Goal: Information Seeking & Learning: Learn about a topic

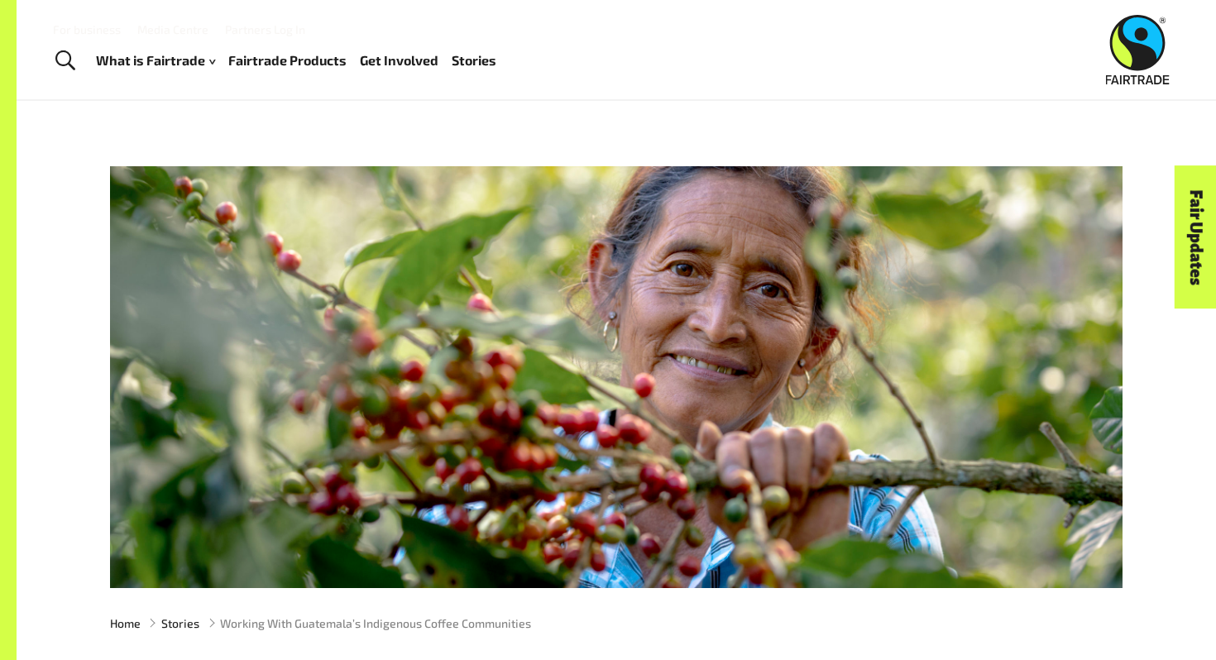
scroll to position [170, 0]
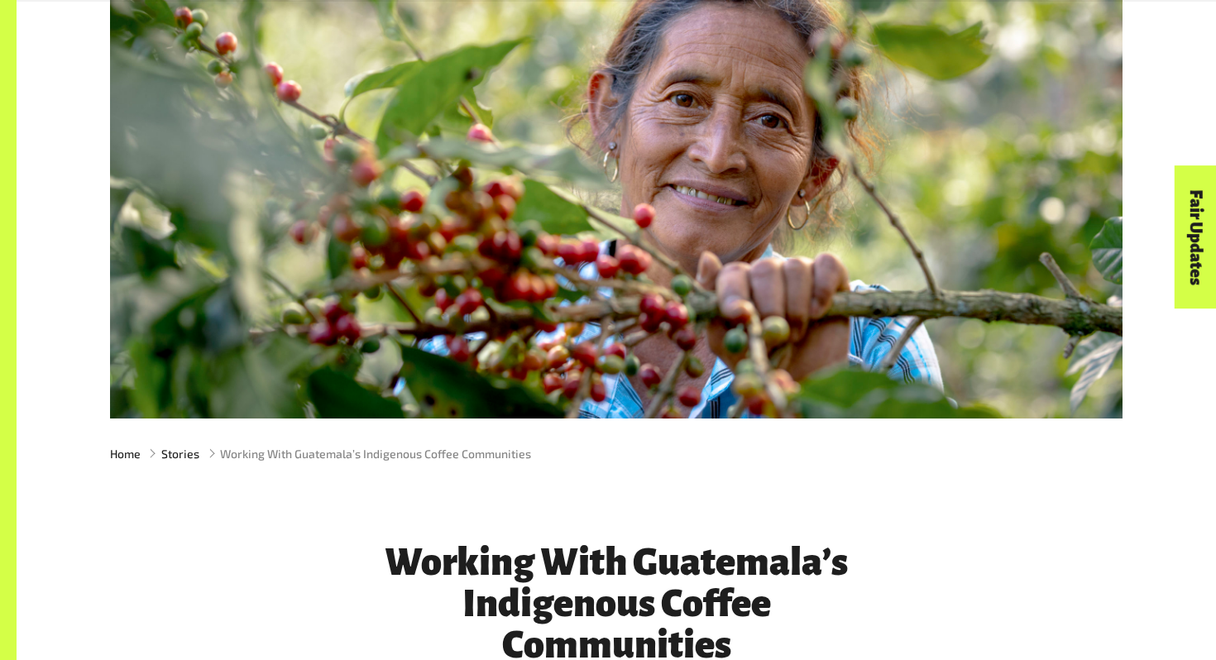
click at [778, 263] on div at bounding box center [616, 208] width 1013 height 422
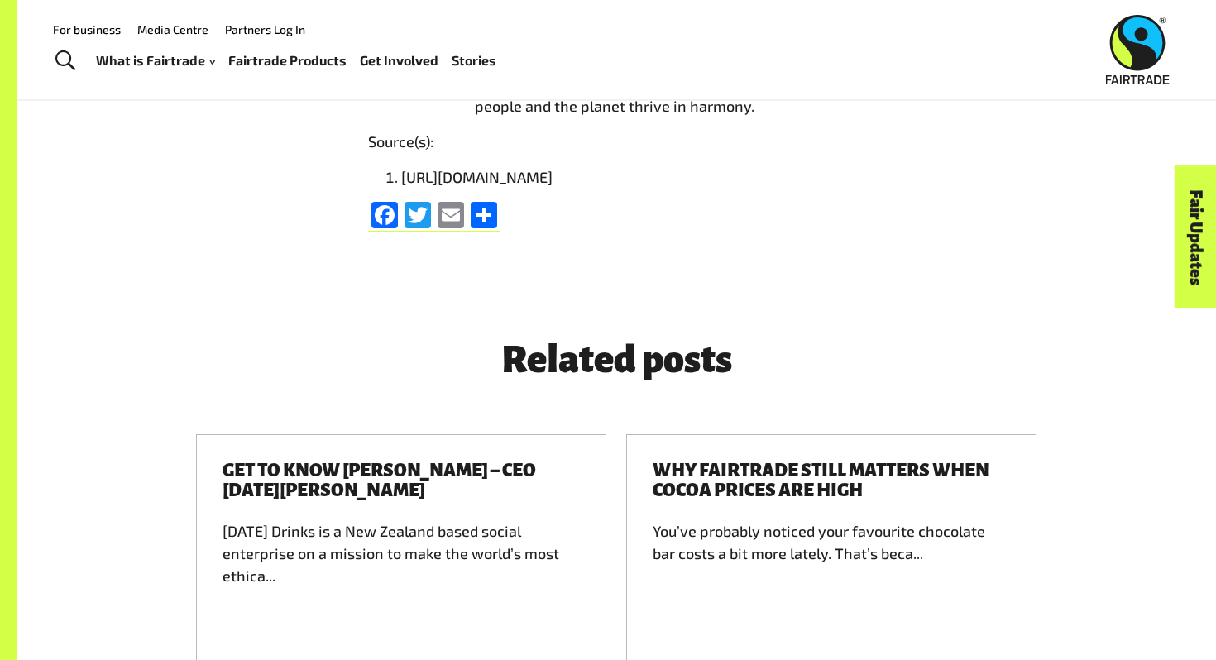
scroll to position [3835, 0]
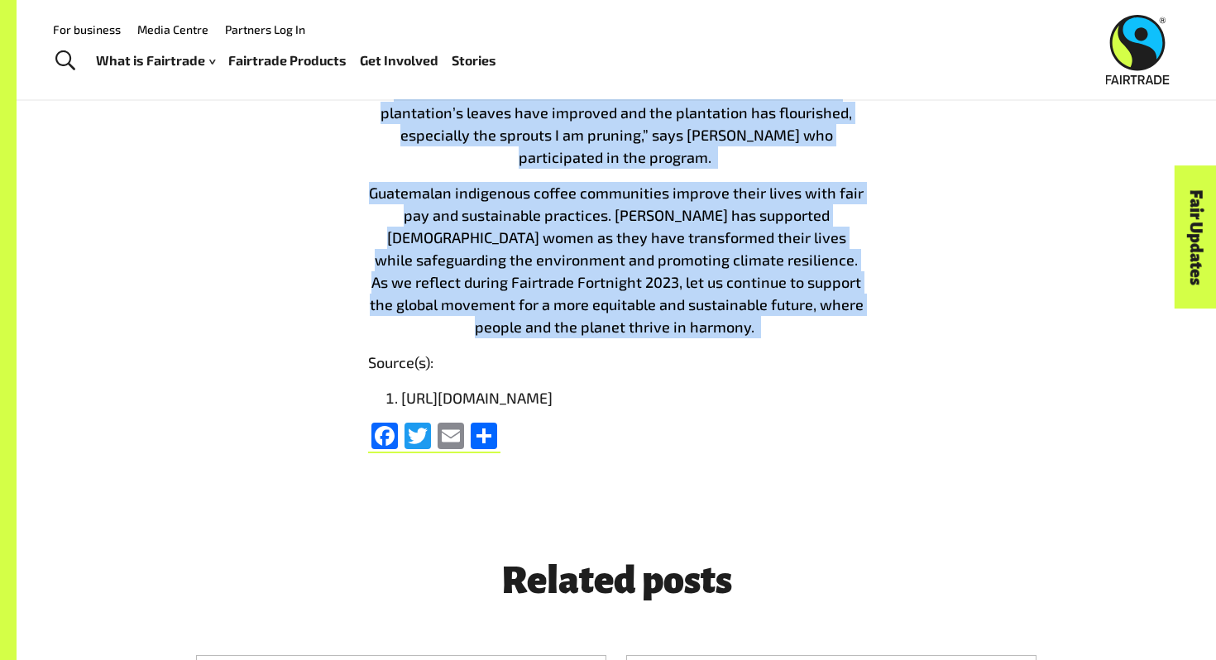
drag, startPoint x: 383, startPoint y: 189, endPoint x: 833, endPoint y: 233, distance: 452.3
copy div "Working With Guatemala’s Indigenous Coffee Communities 28 Jun 2023 Welcome to F…"
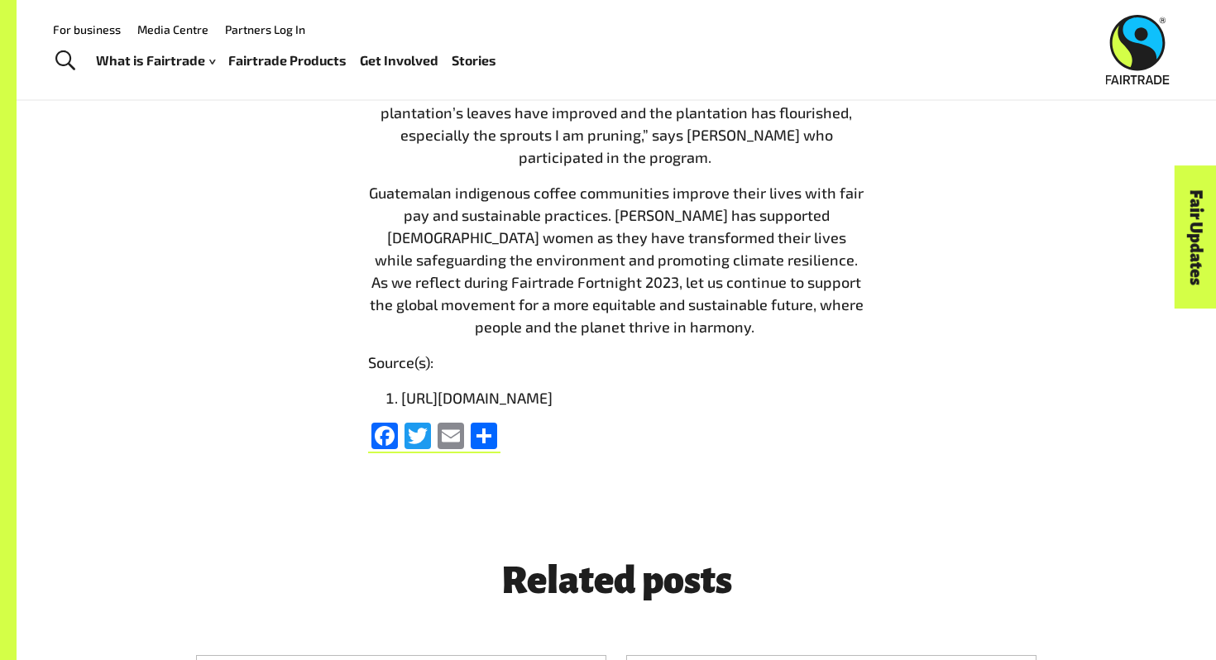
click at [864, 352] on p "Source(s):" at bounding box center [616, 363] width 496 height 22
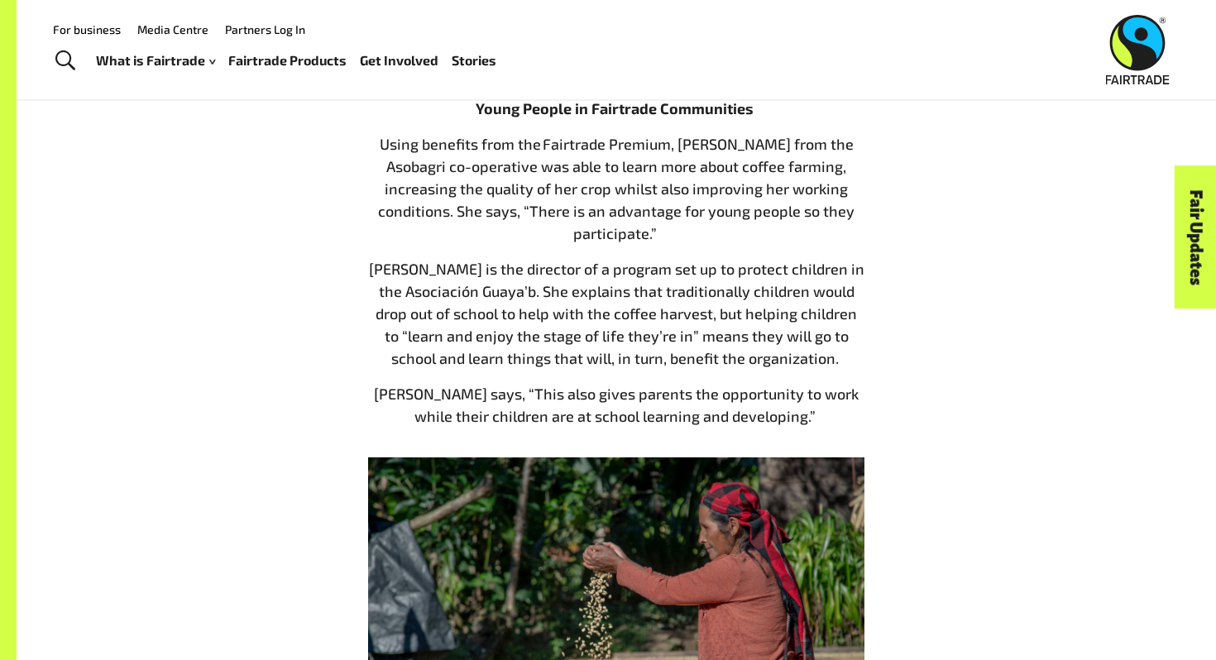
scroll to position [2088, 0]
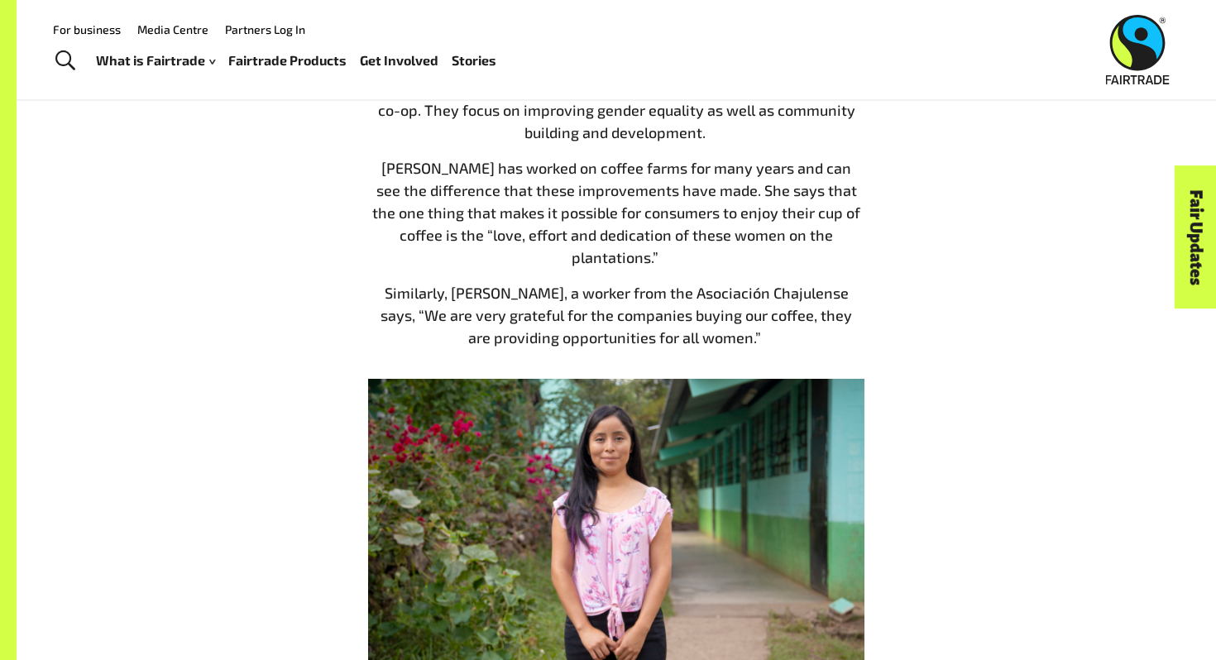
click at [162, 348] on div "Working With Guatemala’s Indigenous Coffee Communities 28 Jun 2023 Welcome to F…" at bounding box center [616, 411] width 1033 height 3683
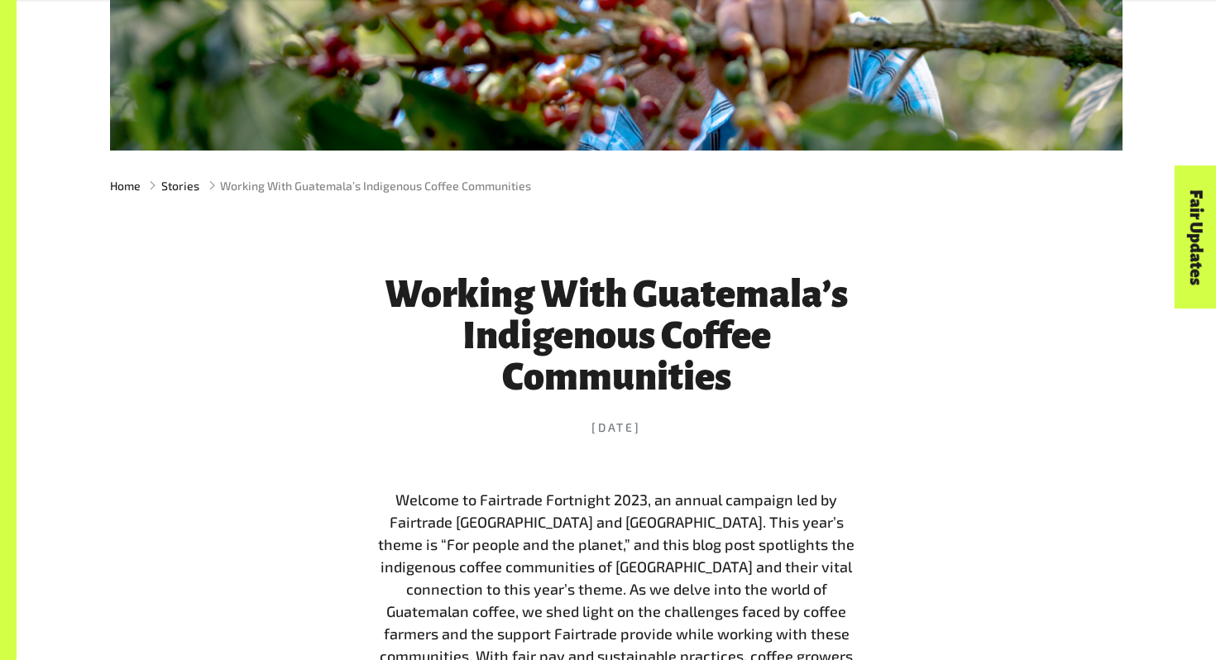
scroll to position [439, 0]
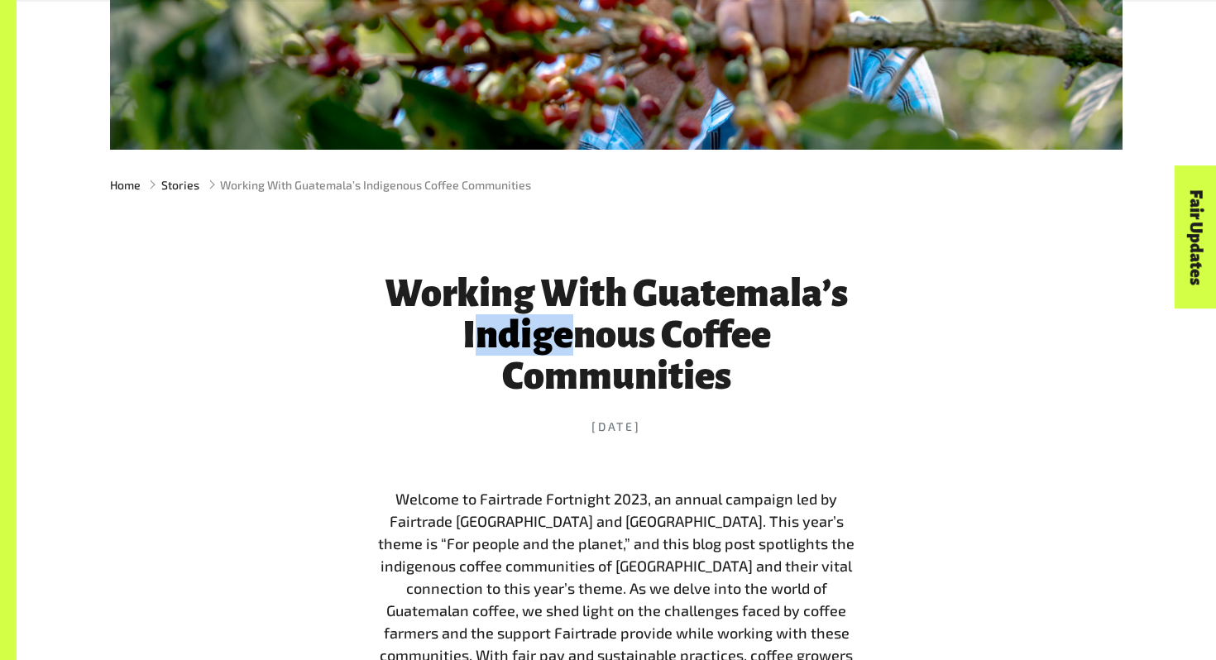
drag, startPoint x: 474, startPoint y: 339, endPoint x: 592, endPoint y: 350, distance: 118.0
click at [592, 350] on h1 "Working With Guatemala’s Indigenous Coffee Communities" at bounding box center [616, 335] width 496 height 124
click at [631, 351] on h1 "Working With Guatemala’s Indigenous Coffee Communities" at bounding box center [616, 335] width 496 height 124
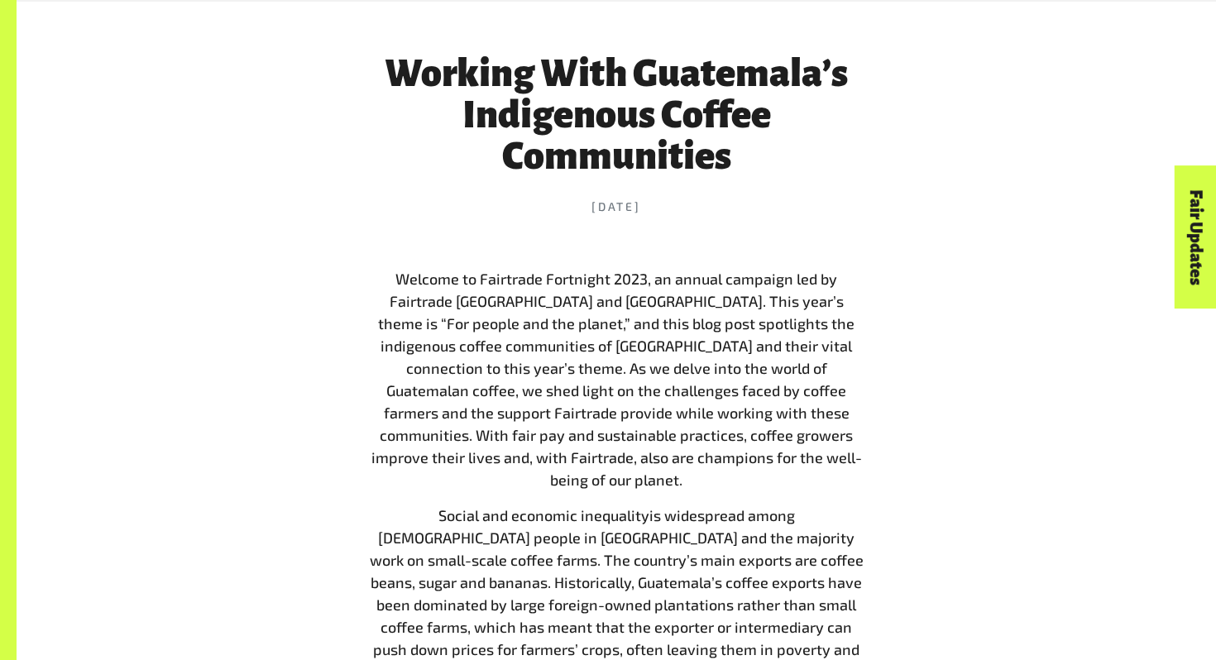
scroll to position [710, 0]
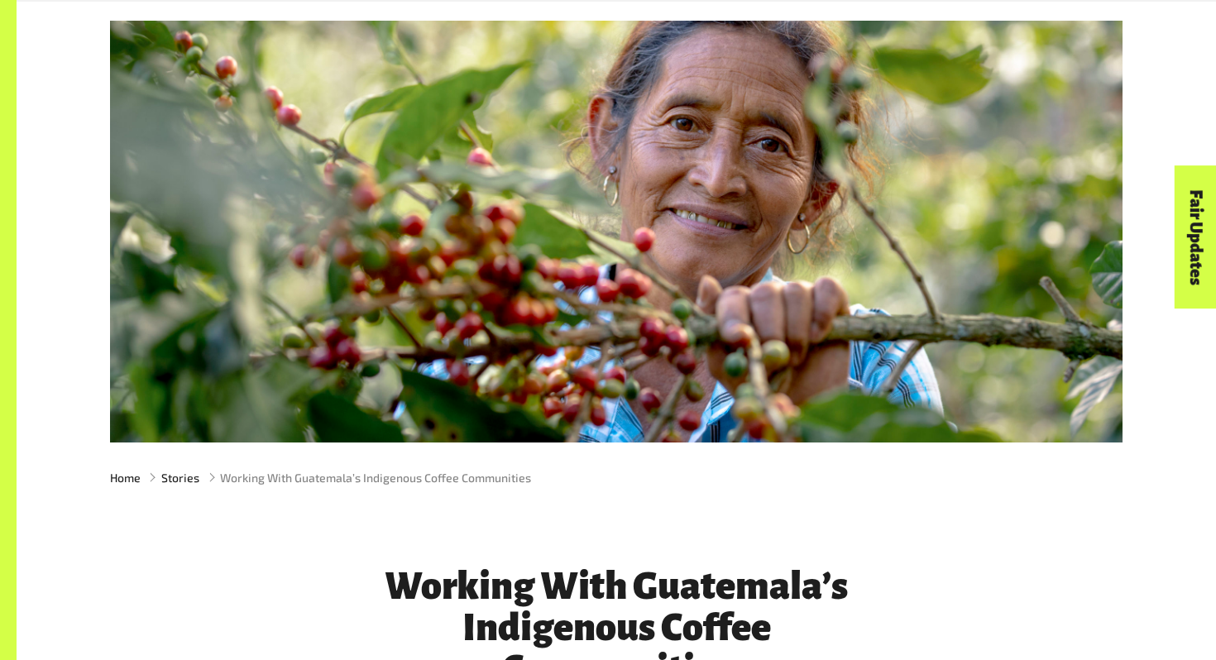
scroll to position [149, 0]
